Goal: Information Seeking & Learning: Compare options

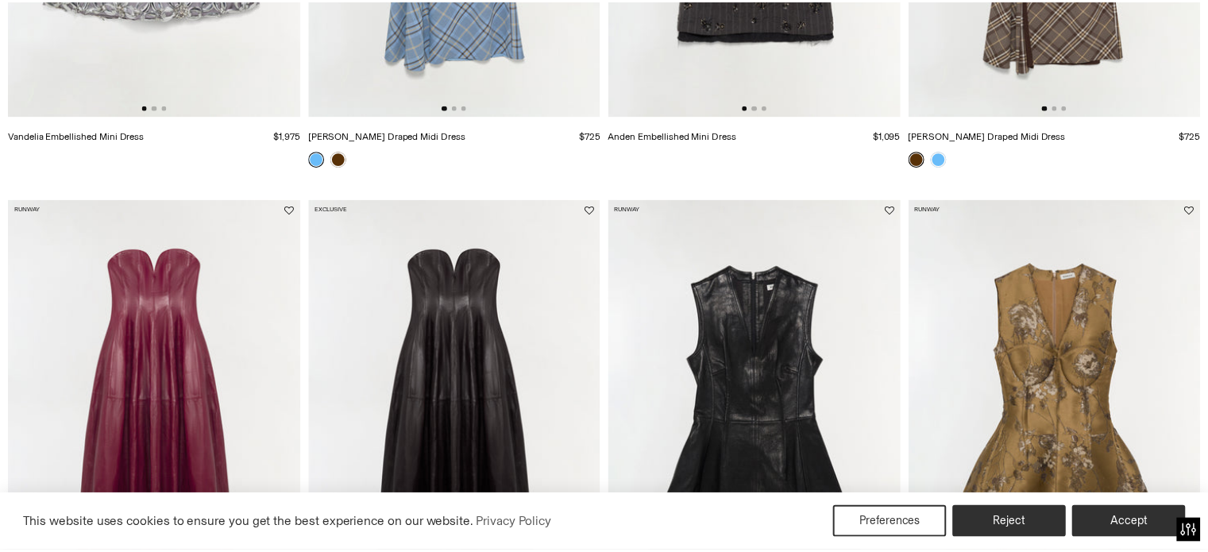
scroll to position [556, 0]
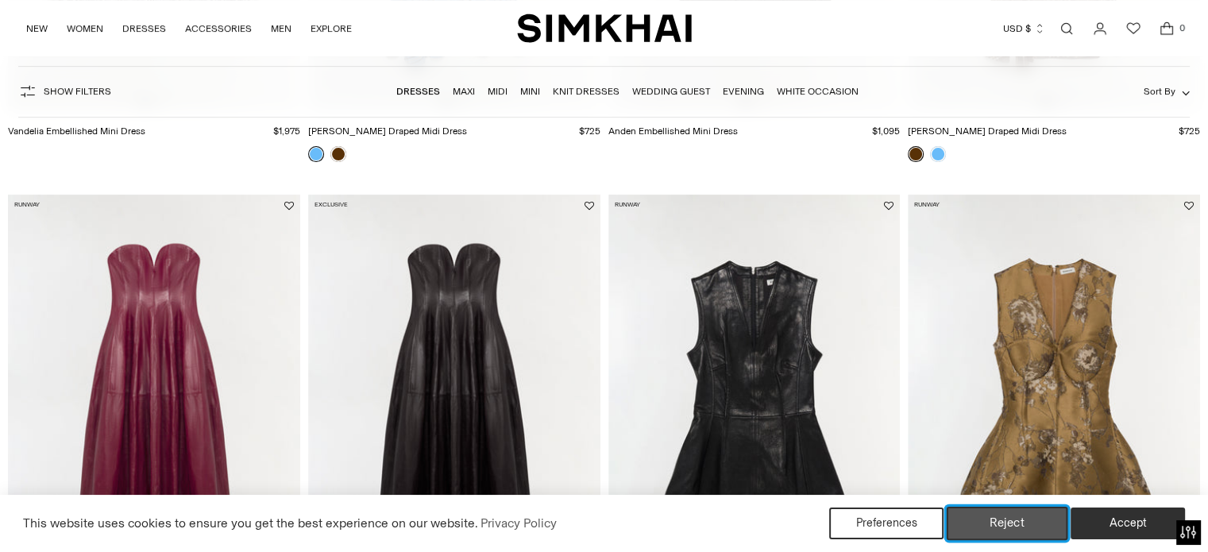
click at [1015, 517] on button "Reject" at bounding box center [1008, 523] width 122 height 33
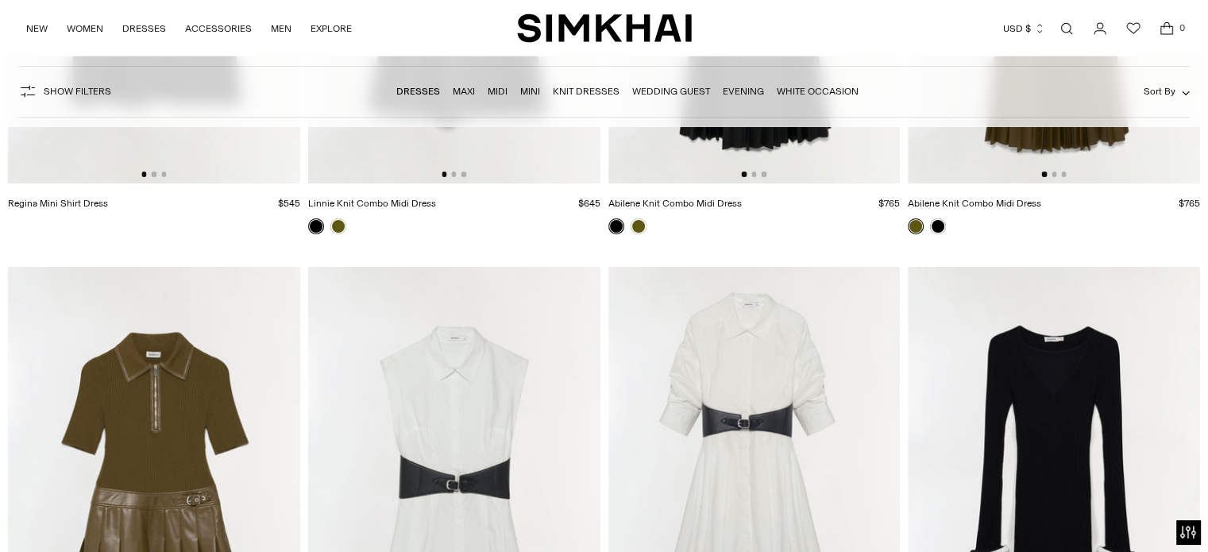
scroll to position [5877, 0]
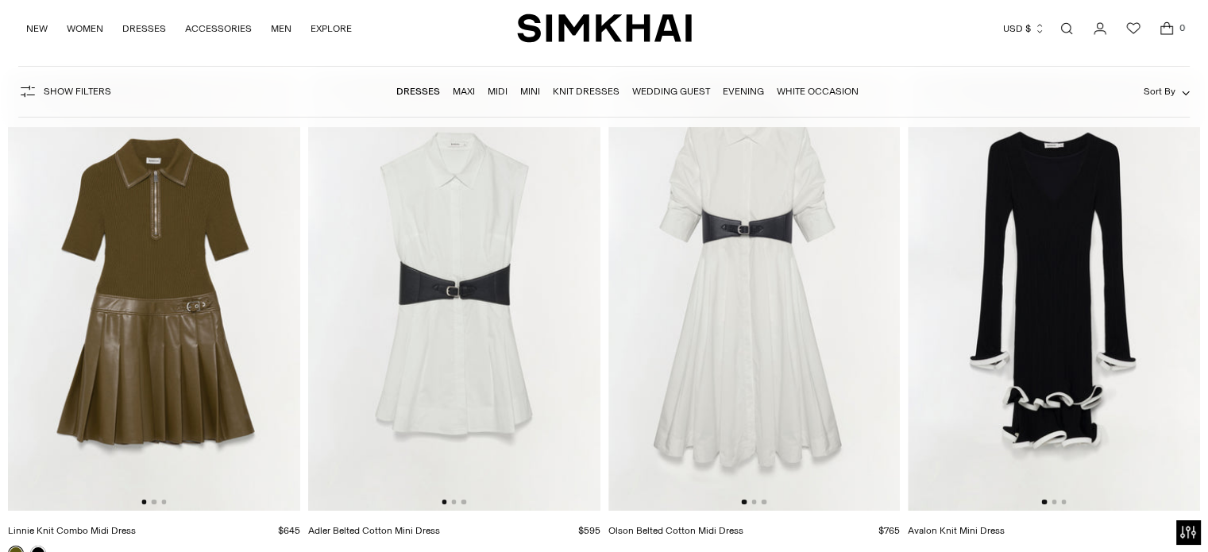
click at [1085, 281] on img at bounding box center [1054, 292] width 292 height 438
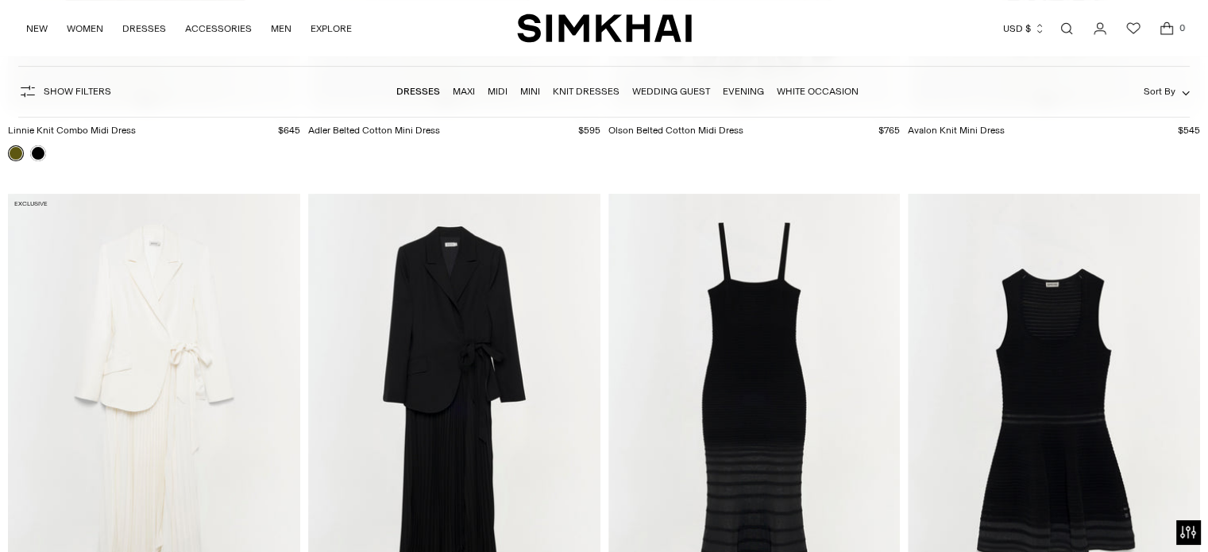
scroll to position [6433, 0]
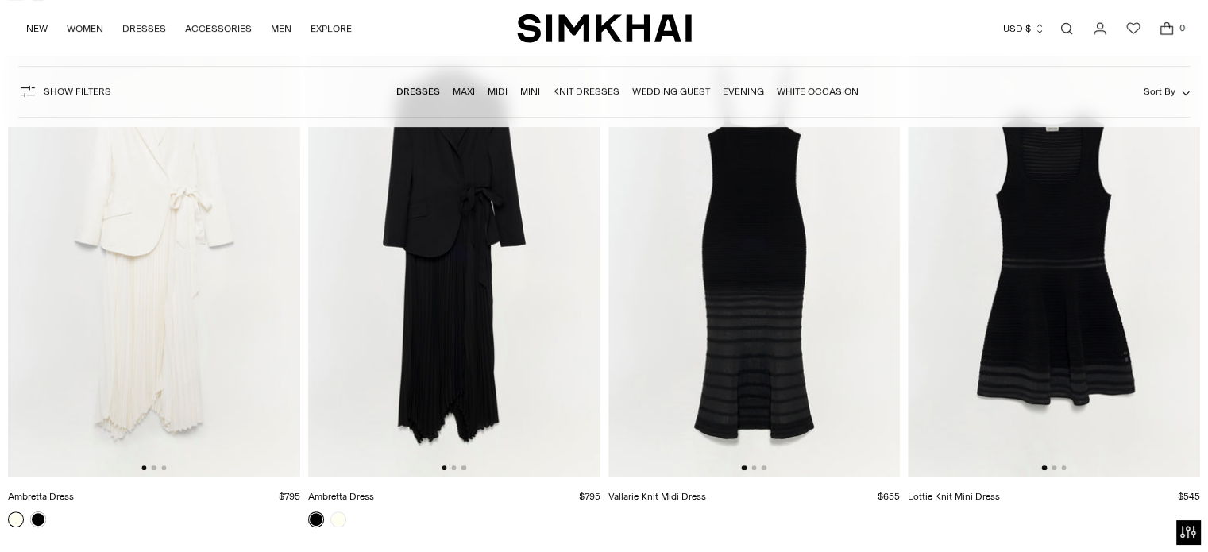
click at [442, 244] on img at bounding box center [454, 257] width 292 height 438
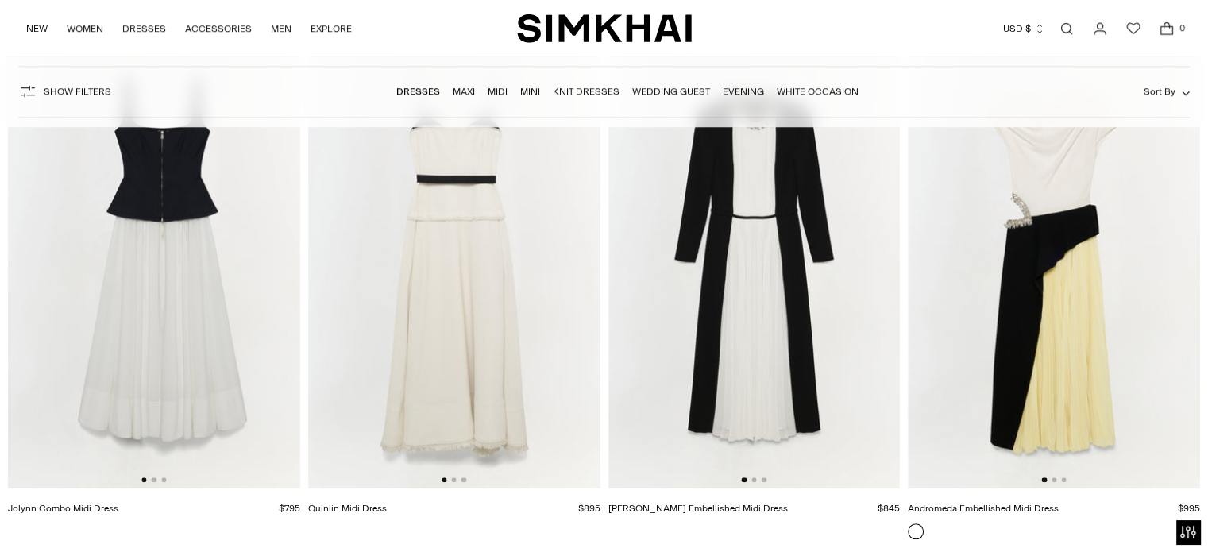
scroll to position [7386, 0]
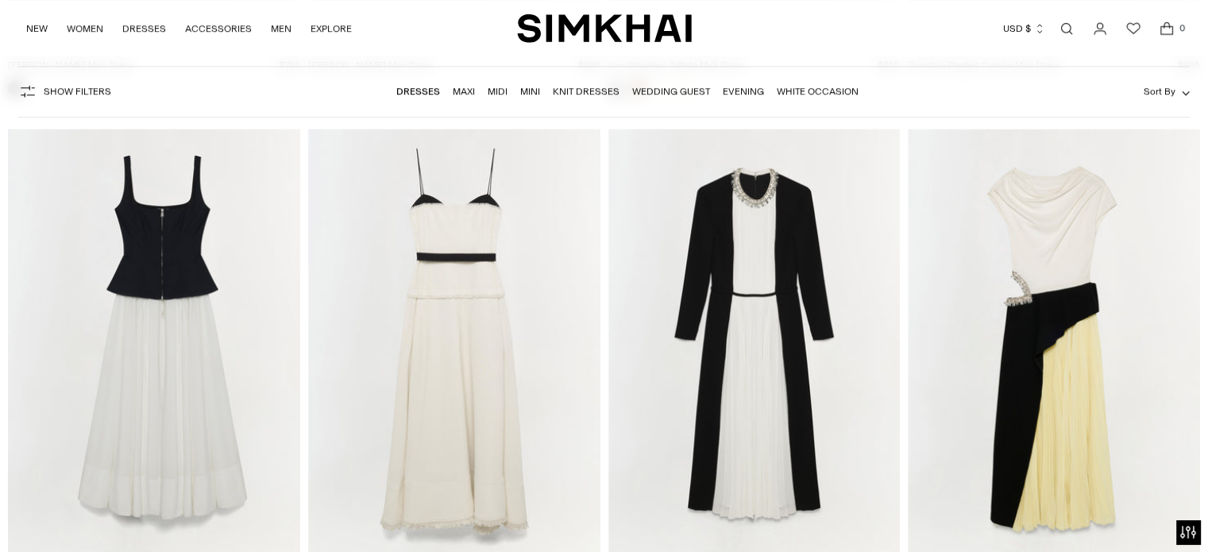
click at [753, 284] on img at bounding box center [754, 348] width 292 height 438
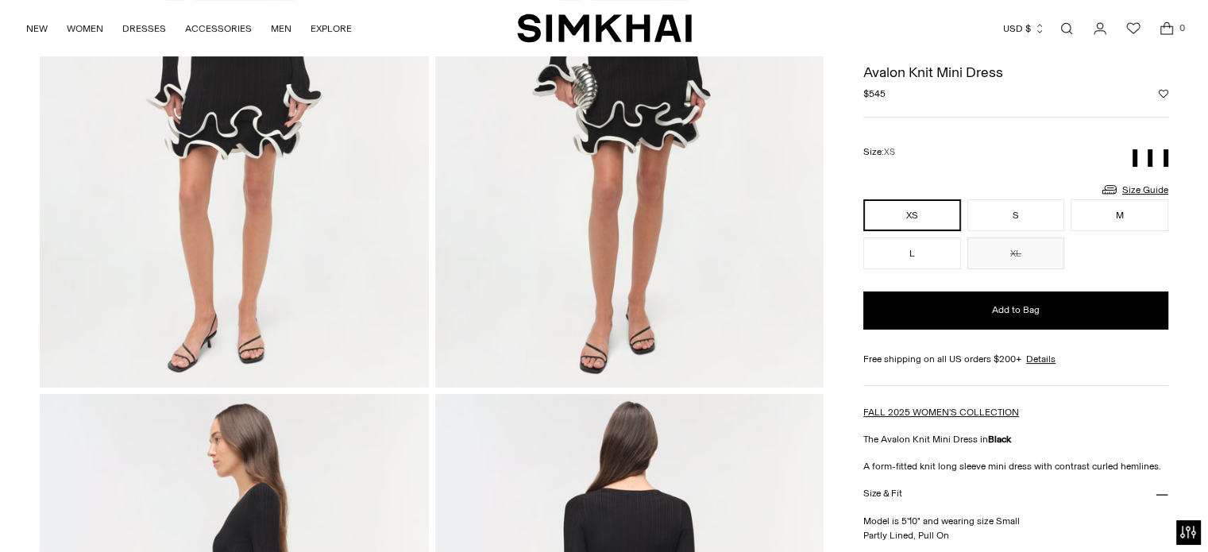
scroll to position [159, 0]
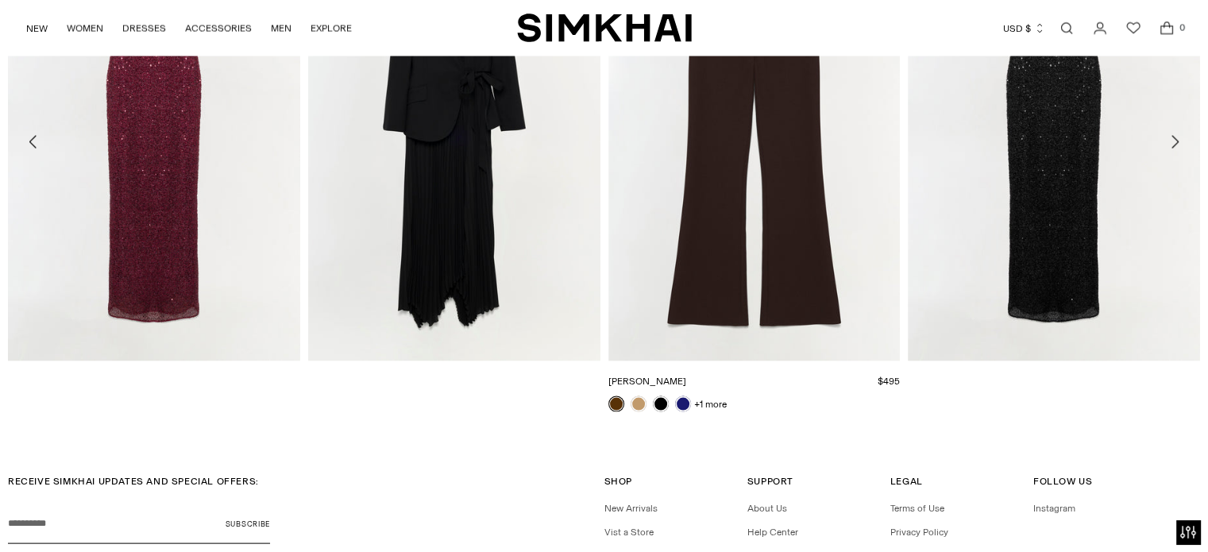
scroll to position [3339, 0]
